Goal: Find specific page/section: Find specific page/section

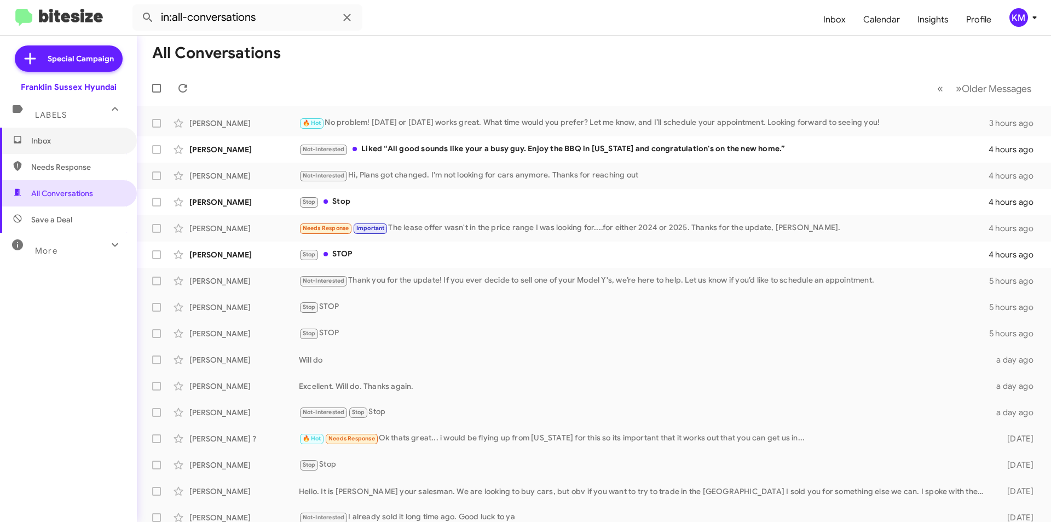
click at [56, 138] on span "Inbox" at bounding box center [77, 140] width 93 height 11
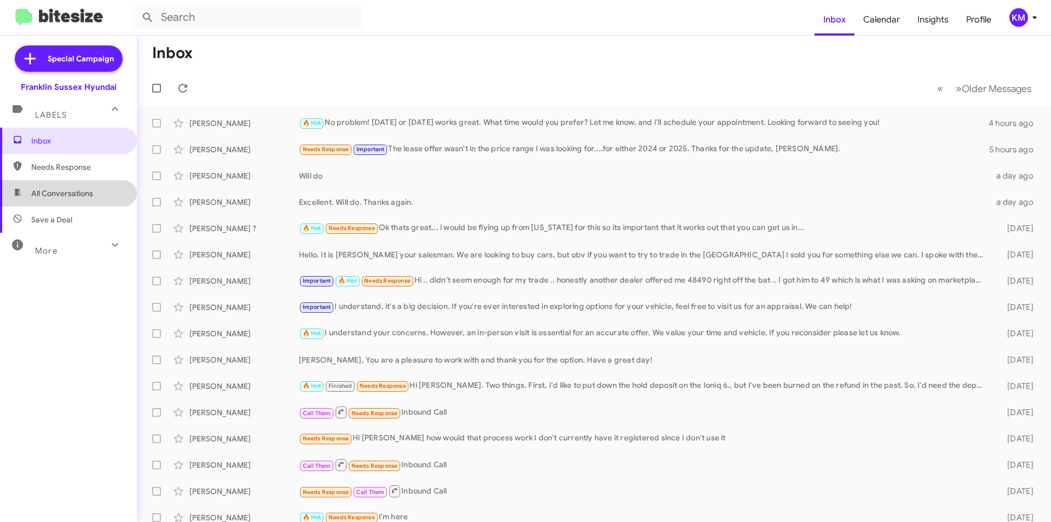
click at [71, 194] on span "All Conversations" at bounding box center [62, 193] width 62 height 11
type input "in:all-conversations"
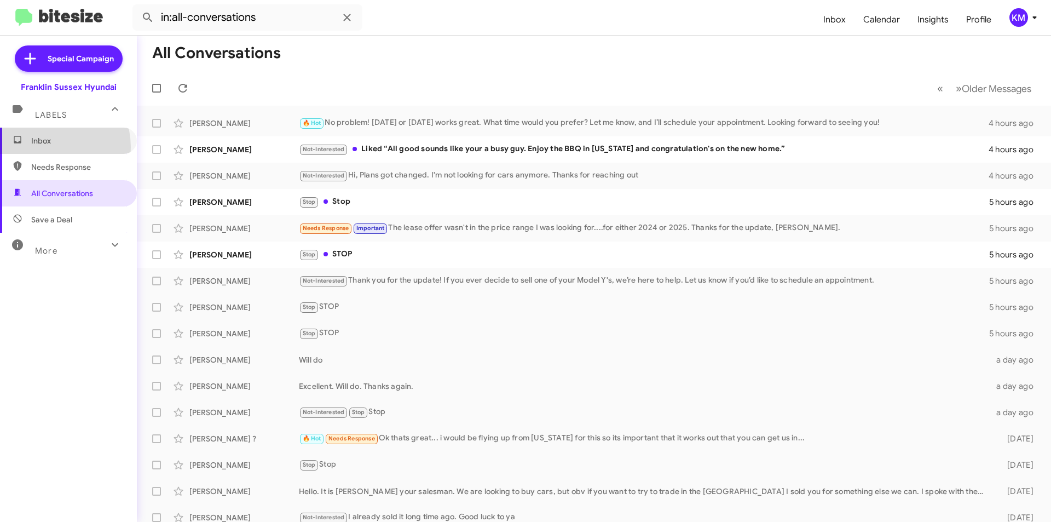
click at [44, 147] on span "Inbox" at bounding box center [68, 141] width 137 height 26
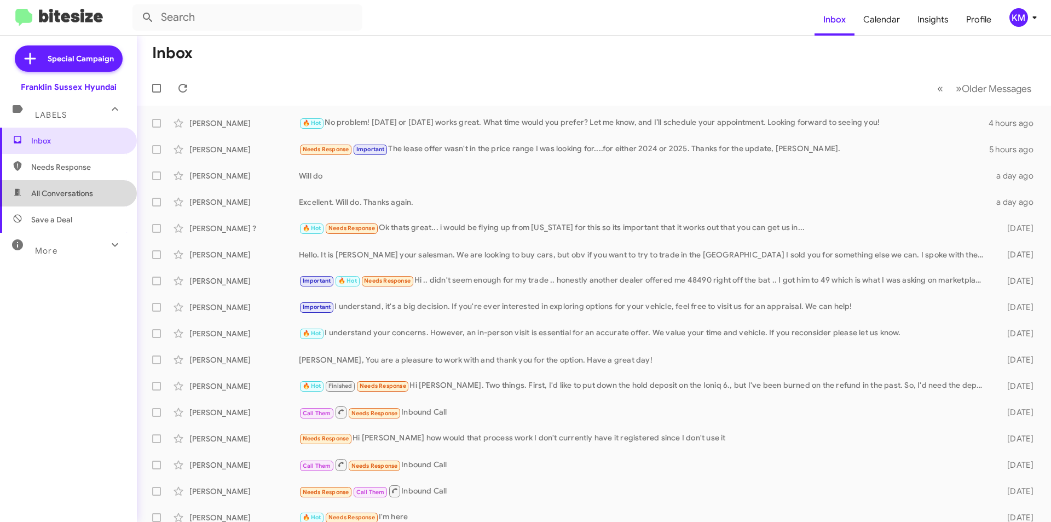
click at [68, 197] on span "All Conversations" at bounding box center [62, 193] width 62 height 11
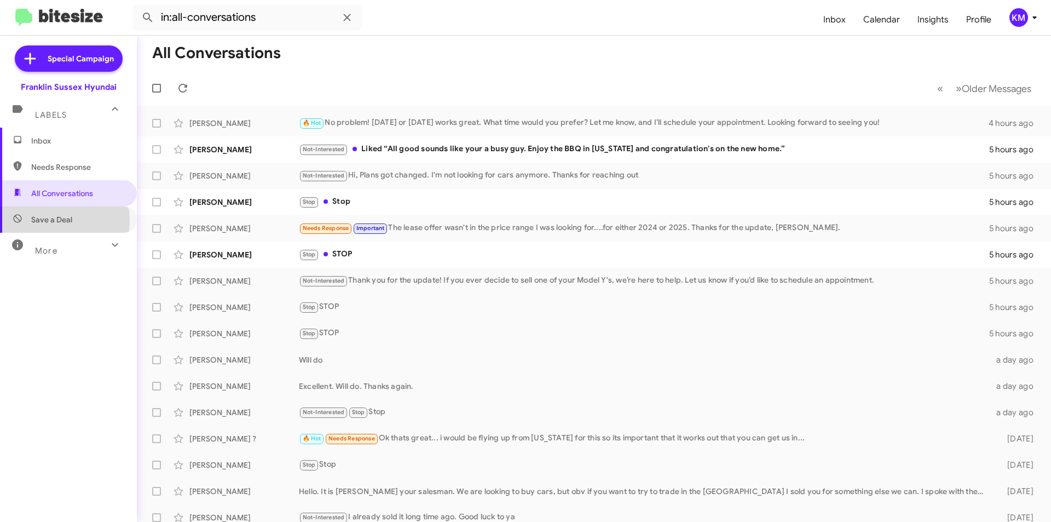
click at [51, 221] on span "Save a Deal" at bounding box center [51, 219] width 41 height 11
type input "in:not-interested"
